Goal: Task Accomplishment & Management: Manage account settings

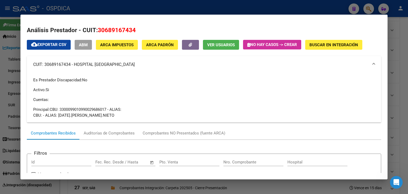
click at [47, 71] on mat-expansion-panel-header "CUIT: 30689167434 - HOSPITAL PROVINCIAL DEL CENTENARIO" at bounding box center [204, 64] width 354 height 17
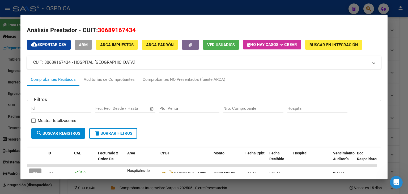
click at [85, 45] on span "ABM" at bounding box center [83, 44] width 9 height 5
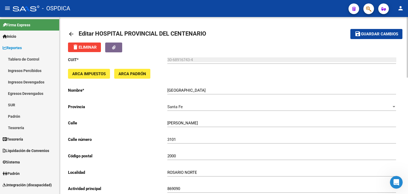
drag, startPoint x: 166, startPoint y: 90, endPoint x: 169, endPoint y: 88, distance: 3.4
click at [167, 89] on p "Nombre *" at bounding box center [117, 90] width 99 height 6
drag, startPoint x: 168, startPoint y: 88, endPoint x: 248, endPoint y: 87, distance: 79.6
click at [247, 87] on div "HOSPITAL PROVINCIAL DEL CENTENARIO Ingresar el nombre" at bounding box center [281, 88] width 228 height 11
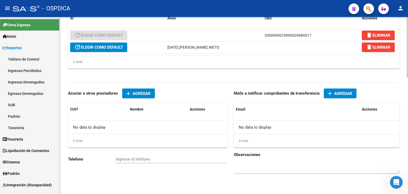
scroll to position [339, 0]
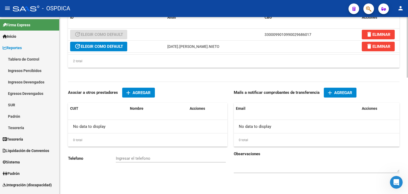
click at [336, 93] on span "Agregar" at bounding box center [343, 92] width 18 height 5
click at [345, 94] on span "Agregar" at bounding box center [343, 92] width 18 height 5
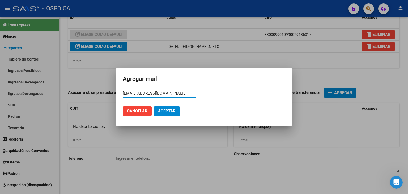
scroll to position [0, 8]
type input "facturacionhospitalcentenario@santafe.gov.ar"
click at [166, 113] on span "Aceptar" at bounding box center [167, 111] width 18 height 5
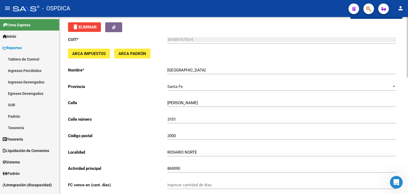
scroll to position [0, 0]
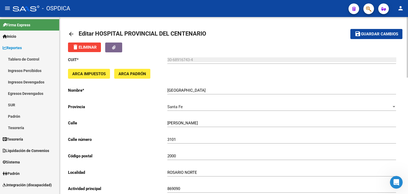
click at [372, 33] on span "Guardar cambios" at bounding box center [379, 34] width 37 height 5
click at [70, 33] on mat-icon "arrow_back" at bounding box center [71, 34] width 6 height 6
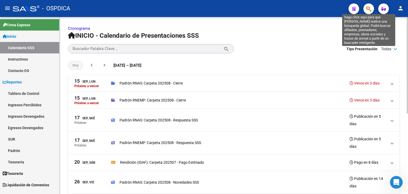
click at [370, 10] on icon "button" at bounding box center [368, 9] width 5 height 6
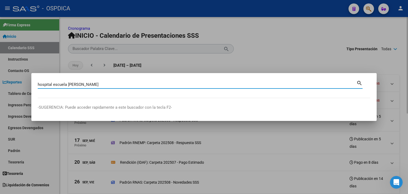
type input "hospital escuela eva"
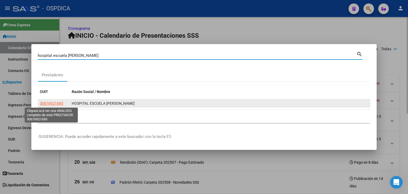
click at [51, 102] on span "30676921695" at bounding box center [51, 103] width 23 height 4
type textarea "30676921695"
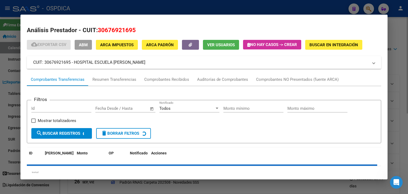
click at [152, 65] on mat-panel-title "CUIT: 30676921695 - HOSPITAL ESCUELA EVA PERON" at bounding box center [200, 62] width 335 height 6
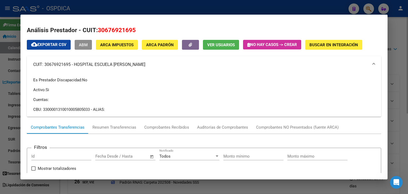
click at [85, 45] on span "ABM" at bounding box center [83, 44] width 9 height 5
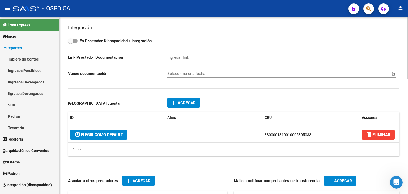
scroll to position [327, 0]
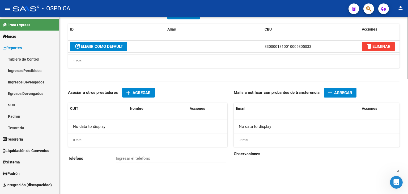
click at [353, 93] on button "add Agregar" at bounding box center [340, 93] width 33 height 10
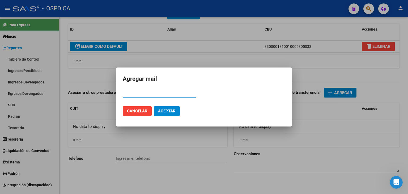
paste input "30676921695"
drag, startPoint x: 158, startPoint y: 90, endPoint x: 111, endPoint y: 85, distance: 46.4
click at [111, 86] on div "Agregar mail 30676921695 Email Cancelar Aceptar" at bounding box center [204, 97] width 408 height 194
paste input "facturacionosheep@gmail.com"
type input "facturacionosheep@gmail.com"
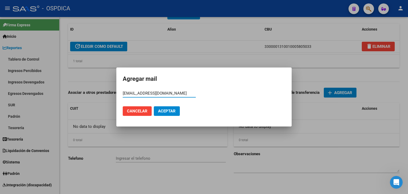
click at [172, 111] on span "Aceptar" at bounding box center [167, 111] width 18 height 5
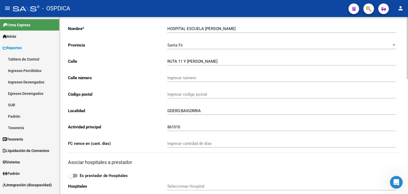
scroll to position [0, 0]
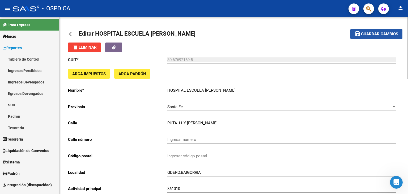
click at [373, 38] on button "save Guardar cambios" at bounding box center [376, 34] width 52 height 10
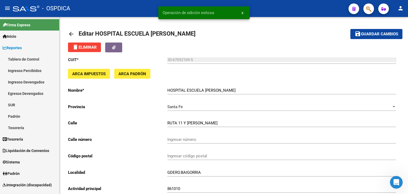
click at [70, 32] on mat-icon "arrow_back" at bounding box center [71, 34] width 6 height 6
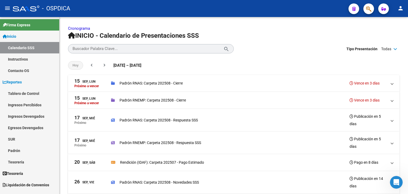
click at [365, 10] on button "button" at bounding box center [368, 8] width 11 height 11
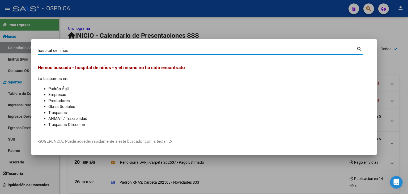
drag, startPoint x: 58, startPoint y: 49, endPoint x: 35, endPoint y: 47, distance: 22.9
click at [35, 47] on mat-dialog-content "hospital de niños Buscar (apellido, dni, cuil, nro traspaso, cuit, obra social)…" at bounding box center [203, 88] width 345 height 87
type input "niños"
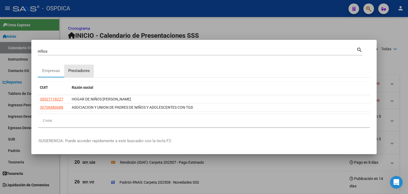
click at [72, 70] on div "Prestadores" at bounding box center [78, 71] width 21 height 6
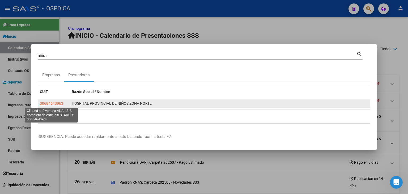
click at [53, 103] on span "30684643963" at bounding box center [51, 103] width 23 height 4
type textarea "30684643963"
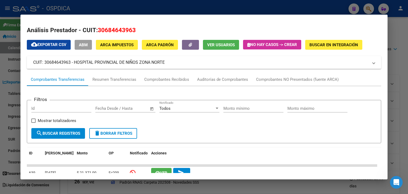
click at [87, 45] on span "ABM" at bounding box center [83, 44] width 9 height 5
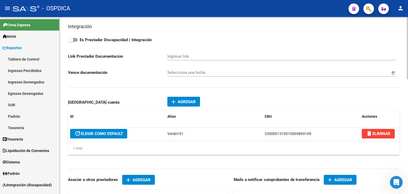
scroll to position [327, 0]
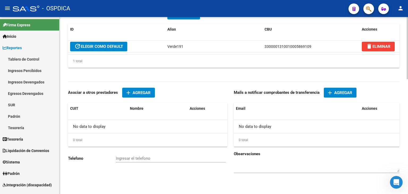
click at [336, 95] on button "add Agregar" at bounding box center [340, 93] width 33 height 10
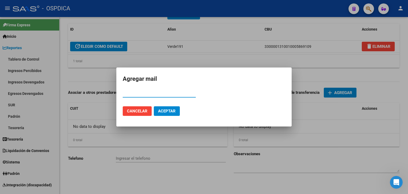
paste input "facturacionhnzn@santafe.gov.ar"
type input "facturacionhnzn@santafe.gov.ar"
click at [172, 112] on span "Aceptar" at bounding box center [167, 111] width 18 height 5
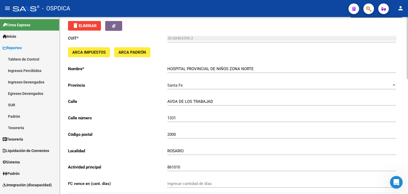
scroll to position [0, 0]
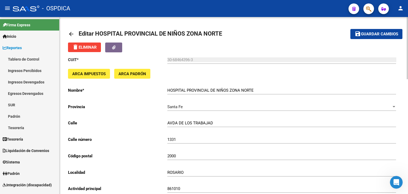
click at [369, 33] on span "Guardar cambios" at bounding box center [379, 34] width 37 height 5
click at [70, 34] on mat-icon "arrow_back" at bounding box center [71, 34] width 6 height 6
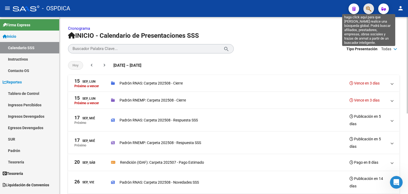
click at [366, 9] on icon "button" at bounding box center [368, 9] width 5 height 6
click at [367, 11] on icon "button" at bounding box center [368, 9] width 5 height 6
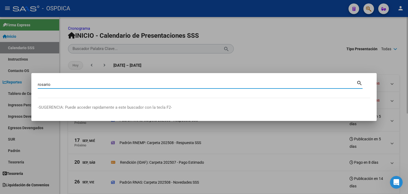
type input "rosario"
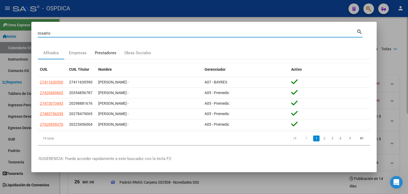
click at [104, 55] on div "Prestadores" at bounding box center [105, 52] width 29 height 13
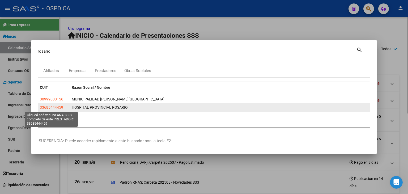
click at [58, 108] on span "33685444459" at bounding box center [51, 107] width 23 height 4
type textarea "33685444459"
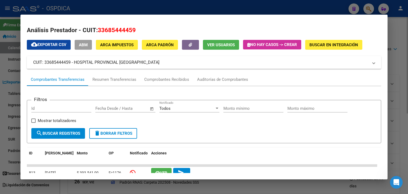
click at [82, 45] on span "ABM" at bounding box center [83, 44] width 9 height 5
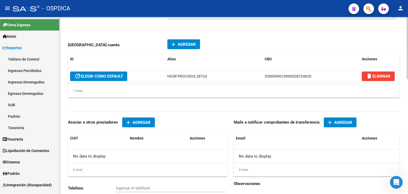
scroll to position [327, 0]
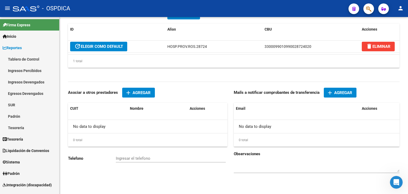
click at [345, 94] on button "add Agregar" at bounding box center [340, 93] width 33 height 10
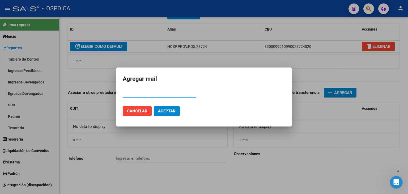
paste input "33685444459"
type input "33685444459"
drag, startPoint x: 159, startPoint y: 96, endPoint x: 92, endPoint y: 92, distance: 67.2
click at [92, 92] on div "Agregar mail 33685444459 Email Cancelar Aceptar" at bounding box center [204, 97] width 408 height 194
click at [170, 97] on div "33685444459 Email" at bounding box center [159, 93] width 73 height 8
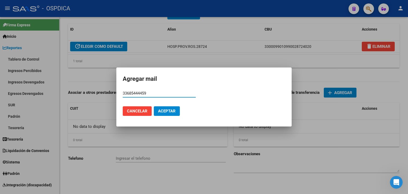
click at [167, 93] on input "33685444459" at bounding box center [159, 93] width 73 height 5
drag, startPoint x: 167, startPoint y: 93, endPoint x: 117, endPoint y: 92, distance: 49.9
click at [117, 92] on mat-dialog-content "33685444459 Email" at bounding box center [203, 95] width 175 height 13
paste input "hosprovros@gmail.com"
type input "hosprovros@gmail.com"
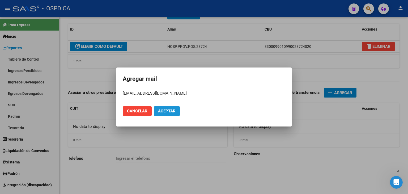
click at [167, 110] on span "Aceptar" at bounding box center [167, 111] width 18 height 5
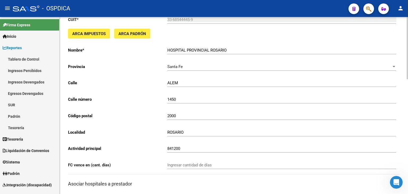
scroll to position [0, 0]
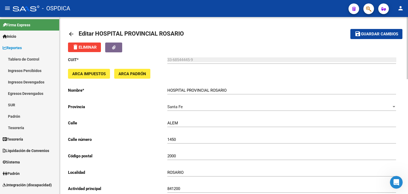
click at [72, 34] on mat-icon "arrow_back" at bounding box center [71, 34] width 6 height 6
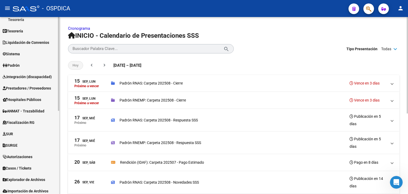
scroll to position [103, 0]
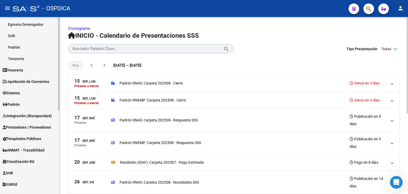
click at [26, 127] on span "Prestadores / Proveedores" at bounding box center [27, 127] width 48 height 6
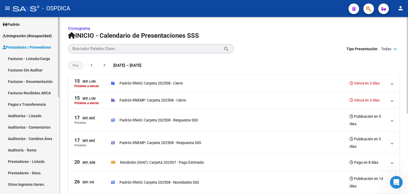
click at [34, 104] on link "Pagos x Transferencia" at bounding box center [29, 103] width 59 height 11
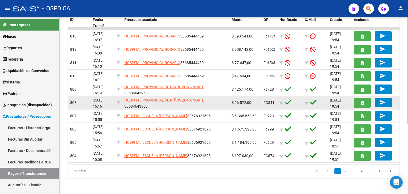
scroll to position [117, 0]
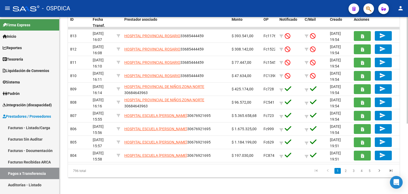
click at [345, 170] on link "2" at bounding box center [345, 171] width 6 height 6
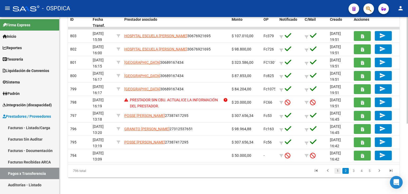
click at [337, 168] on link "1" at bounding box center [337, 171] width 6 height 6
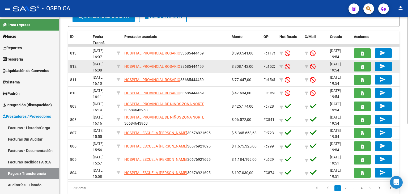
scroll to position [90, 0]
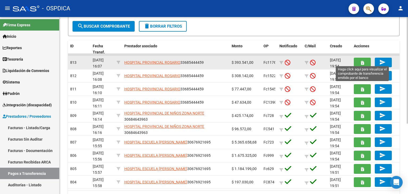
click at [359, 62] on button "button" at bounding box center [361, 63] width 17 height 10
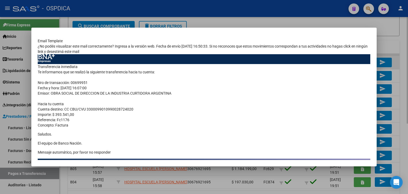
scroll to position [27, 0]
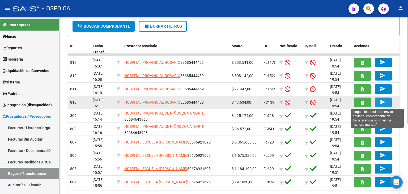
click at [385, 104] on mat-icon "send" at bounding box center [382, 102] width 6 height 6
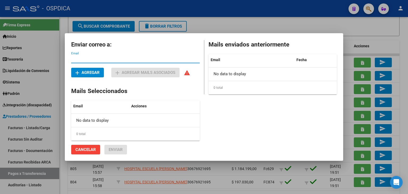
click at [92, 74] on span "add Agregar" at bounding box center [87, 72] width 24 height 5
click at [188, 74] on mat-icon "warning" at bounding box center [187, 73] width 6 height 6
click at [190, 74] on mat-icon "warning" at bounding box center [187, 73] width 6 height 6
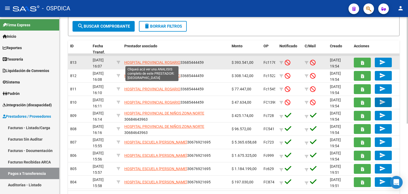
click at [161, 62] on span "HOSPITAL PROVINCIAL ROSARIO" at bounding box center [152, 62] width 56 height 4
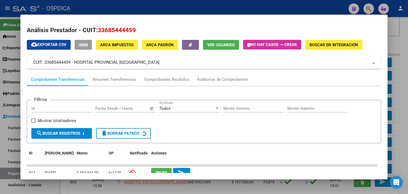
click at [86, 44] on span "ABM" at bounding box center [83, 44] width 9 height 5
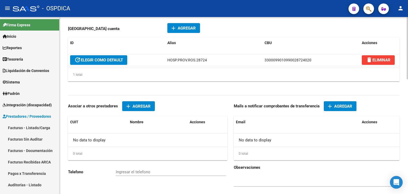
scroll to position [327, 0]
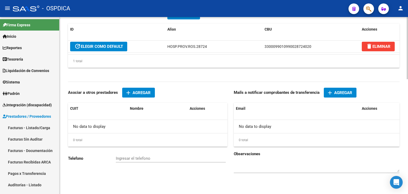
click at [342, 93] on span "Agregar" at bounding box center [343, 92] width 18 height 5
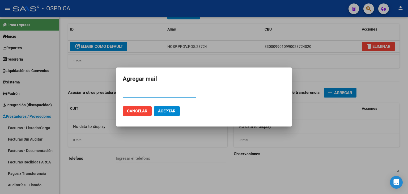
paste input "[EMAIL_ADDRESS][DOMAIN_NAME]"
type input "[EMAIL_ADDRESS][DOMAIN_NAME]"
click at [170, 107] on button "Aceptar" at bounding box center [167, 111] width 26 height 10
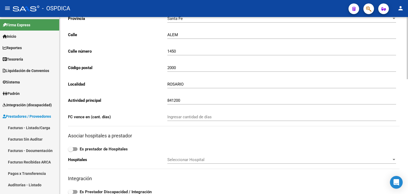
scroll to position [0, 0]
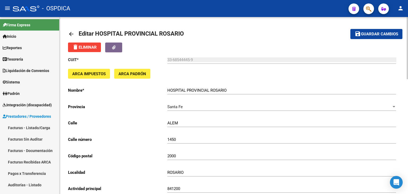
click at [374, 35] on span "Guardar cambios" at bounding box center [379, 34] width 37 height 5
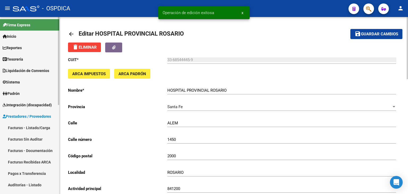
drag, startPoint x: 30, startPoint y: 173, endPoint x: 31, endPoint y: 169, distance: 3.8
click at [30, 173] on link "Pagos x Transferencia" at bounding box center [29, 172] width 59 height 11
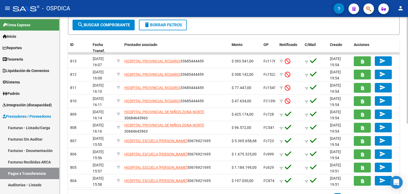
scroll to position [37, 0]
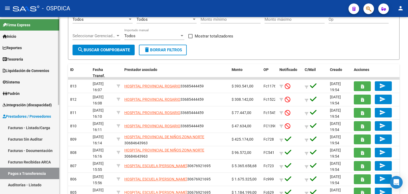
scroll to position [63, 0]
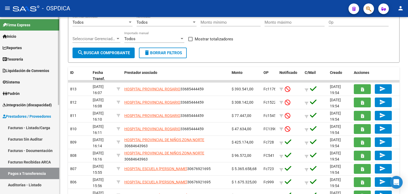
click at [28, 159] on link "Facturas Recibidas ARCA" at bounding box center [29, 161] width 59 height 11
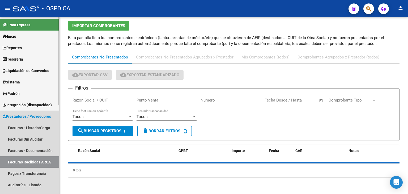
scroll to position [19, 0]
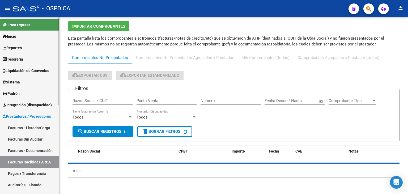
click at [26, 171] on link "Pagos x Transferencia" at bounding box center [29, 172] width 59 height 11
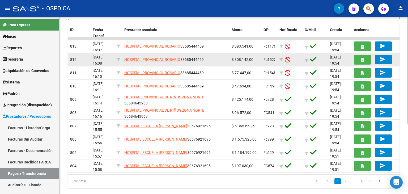
scroll to position [90, 0]
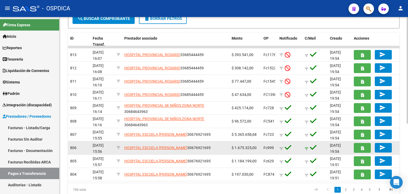
scroll to position [117, 0]
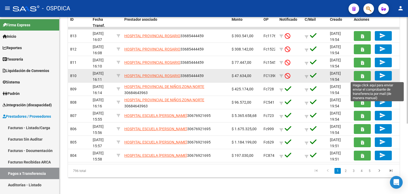
click at [379, 76] on mat-icon "send" at bounding box center [382, 75] width 6 height 6
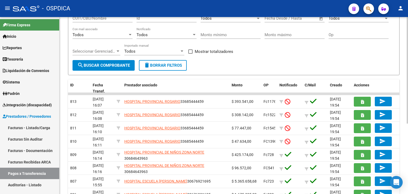
scroll to position [53, 0]
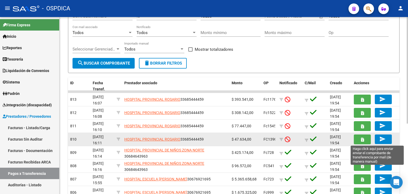
click at [381, 142] on button "send" at bounding box center [382, 139] width 17 height 10
click at [383, 137] on mat-icon "send" at bounding box center [382, 139] width 6 height 6
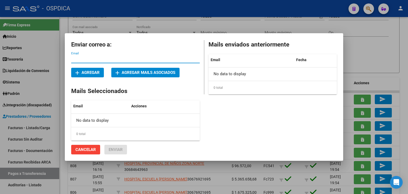
click at [138, 70] on button "add Agregar mails asociados" at bounding box center [145, 73] width 68 height 10
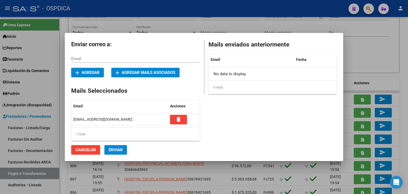
click at [111, 149] on span "Enviar" at bounding box center [116, 149] width 14 height 5
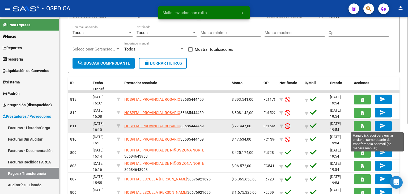
click at [386, 125] on span "send" at bounding box center [383, 125] width 8 height 5
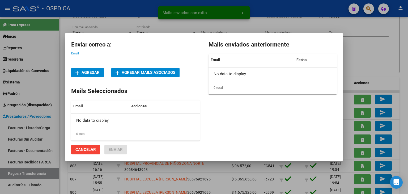
click at [148, 70] on span "add Agregar mails asociados" at bounding box center [145, 72] width 60 height 5
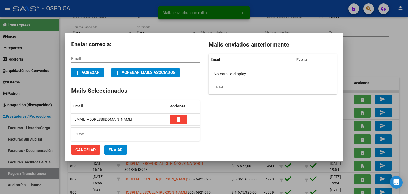
click at [114, 148] on span "Enviar" at bounding box center [116, 149] width 14 height 5
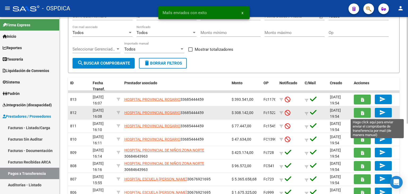
click at [386, 111] on span "send" at bounding box center [383, 112] width 8 height 5
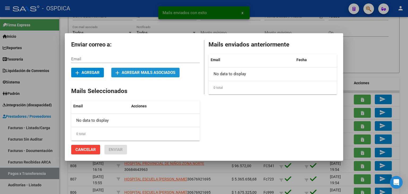
click at [145, 73] on span "add Agregar mails asociados" at bounding box center [145, 72] width 60 height 5
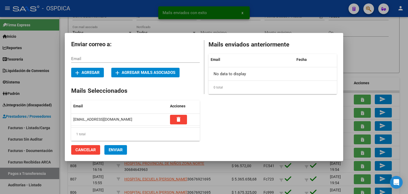
click at [116, 150] on span "Enviar" at bounding box center [116, 149] width 14 height 5
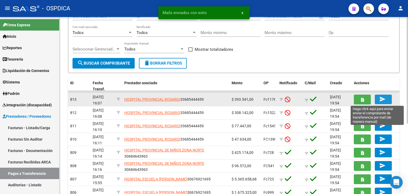
click at [387, 99] on button "send" at bounding box center [382, 99] width 17 height 10
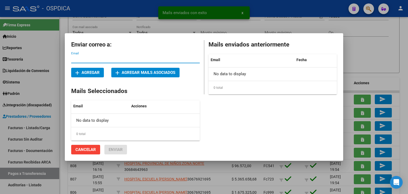
click at [152, 68] on button "add Agregar mails asociados" at bounding box center [145, 73] width 68 height 10
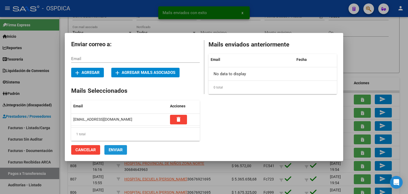
click at [120, 149] on span "Enviar" at bounding box center [116, 149] width 14 height 5
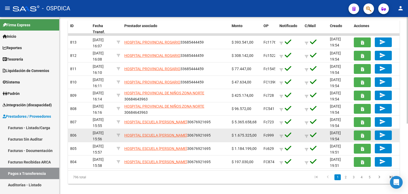
scroll to position [117, 0]
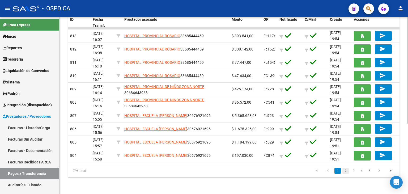
click at [345, 170] on link "2" at bounding box center [345, 171] width 6 height 6
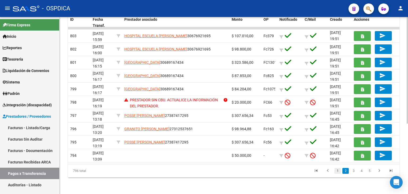
click at [337, 169] on link "1" at bounding box center [337, 171] width 6 height 6
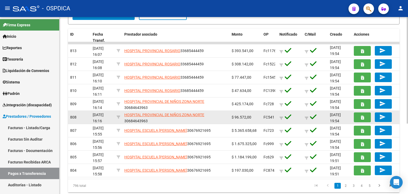
scroll to position [90, 0]
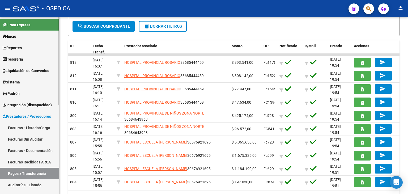
click at [39, 183] on link "Auditorías - Listado" at bounding box center [29, 184] width 59 height 11
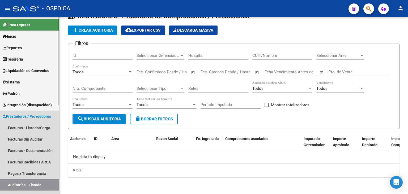
scroll to position [13, 0]
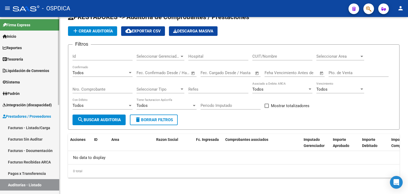
click at [39, 173] on link "Pagos x Transferencia" at bounding box center [29, 172] width 59 height 11
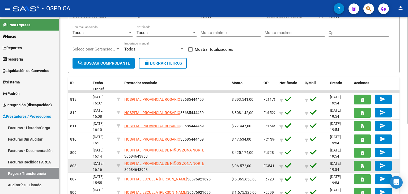
scroll to position [106, 0]
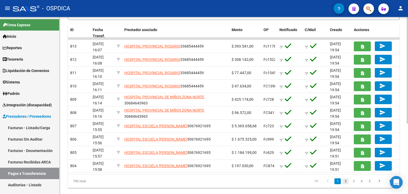
click at [345, 181] on link "2" at bounding box center [345, 181] width 6 height 6
click at [345, 181] on div "796 total 1 2 3 4 5" at bounding box center [233, 180] width 331 height 13
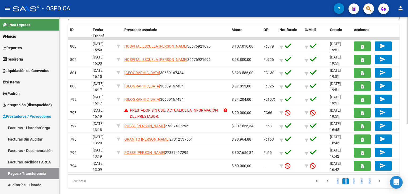
click at [339, 181] on link "1" at bounding box center [337, 181] width 6 height 6
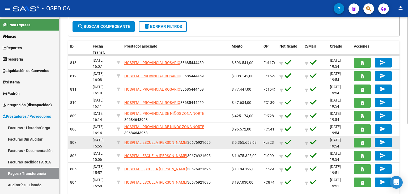
scroll to position [27, 0]
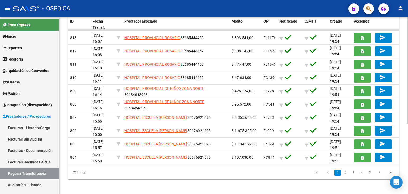
scroll to position [117, 0]
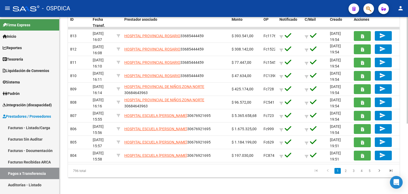
click at [346, 169] on link "2" at bounding box center [345, 171] width 6 height 6
click at [346, 169] on div "796 total 1 2 3 4 5" at bounding box center [233, 170] width 331 height 13
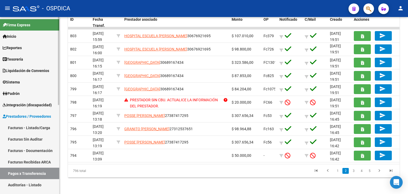
click at [35, 128] on link "Facturas - Listado/Carga" at bounding box center [29, 127] width 59 height 11
